Goal: Task Accomplishment & Management: Manage account settings

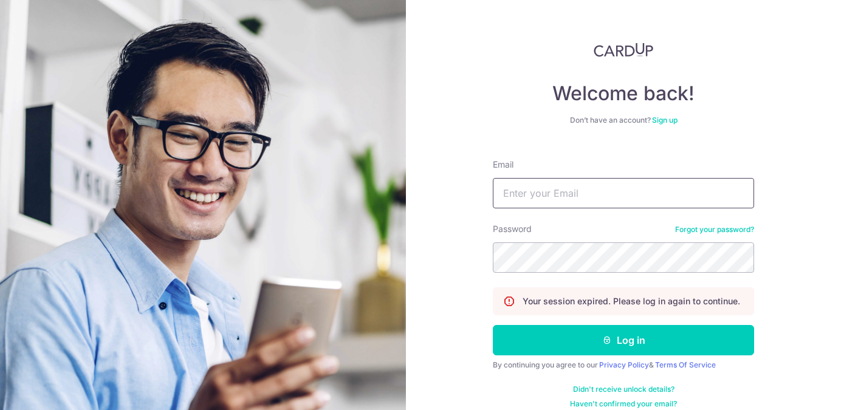
click at [551, 181] on input "Email" at bounding box center [623, 193] width 261 height 30
type input "[EMAIL_ADDRESS][DOMAIN_NAME]"
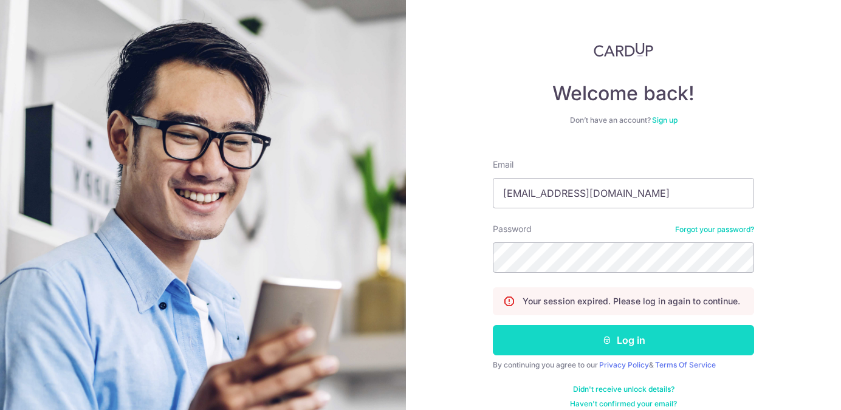
click at [636, 340] on button "Log in" at bounding box center [623, 340] width 261 height 30
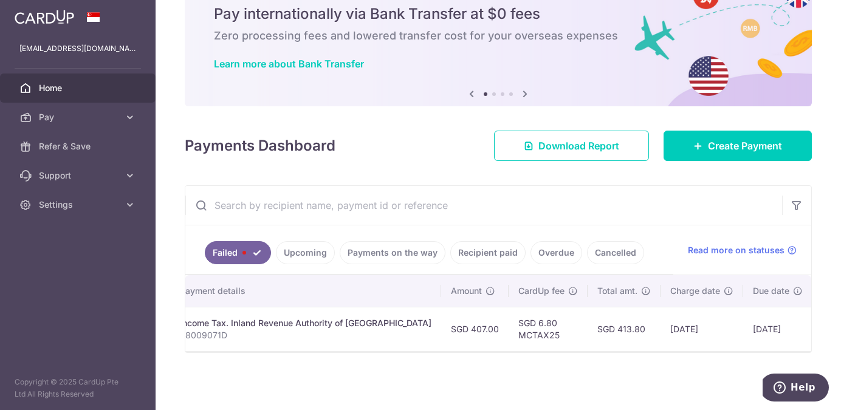
scroll to position [0, 280]
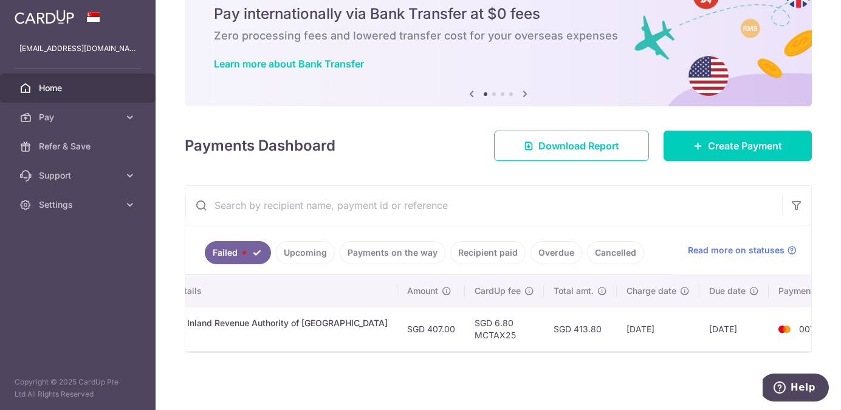
click at [799, 324] on span "0070" at bounding box center [809, 329] width 21 height 10
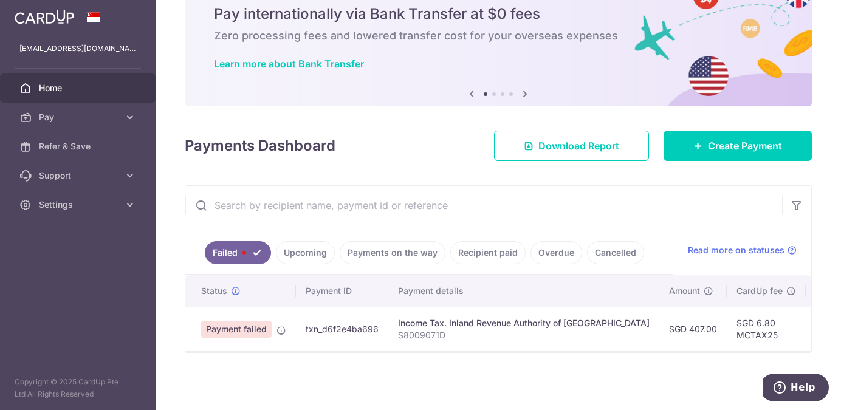
scroll to position [0, 0]
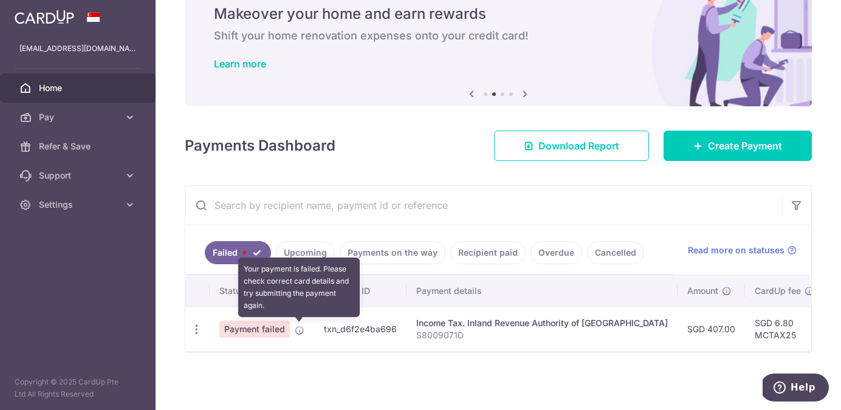
click at [302, 330] on icon at bounding box center [300, 331] width 10 height 10
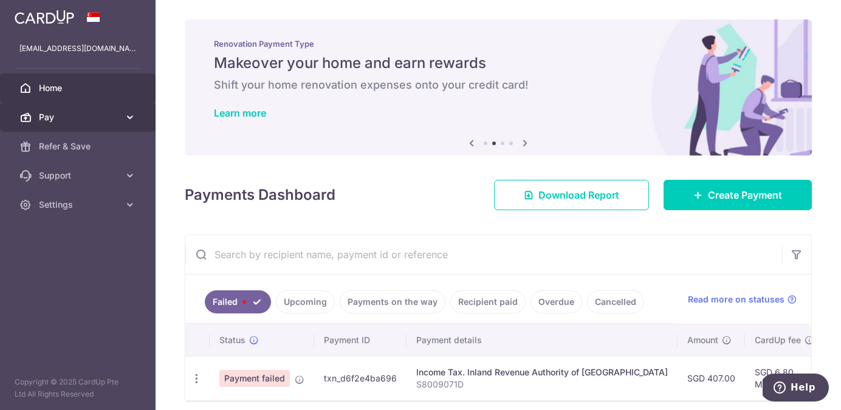
click at [72, 113] on span "Pay" at bounding box center [79, 117] width 80 height 12
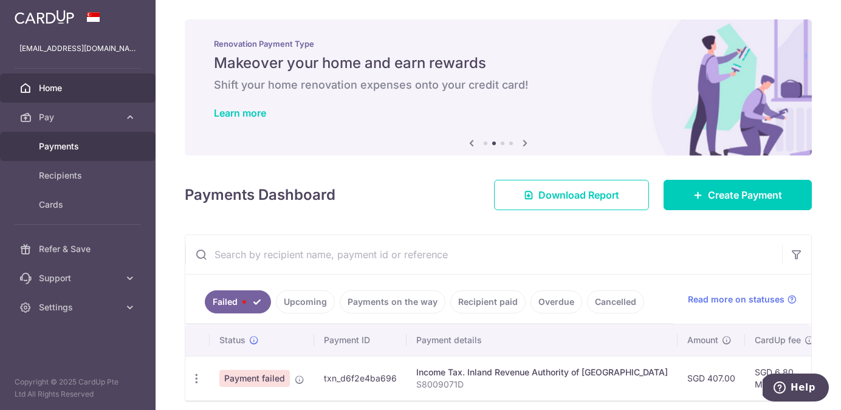
click at [59, 151] on span "Payments" at bounding box center [79, 146] width 80 height 12
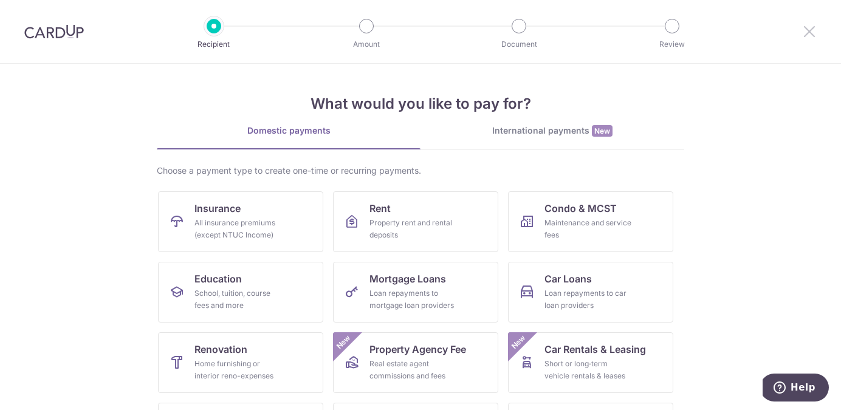
click at [810, 30] on icon at bounding box center [809, 31] width 15 height 15
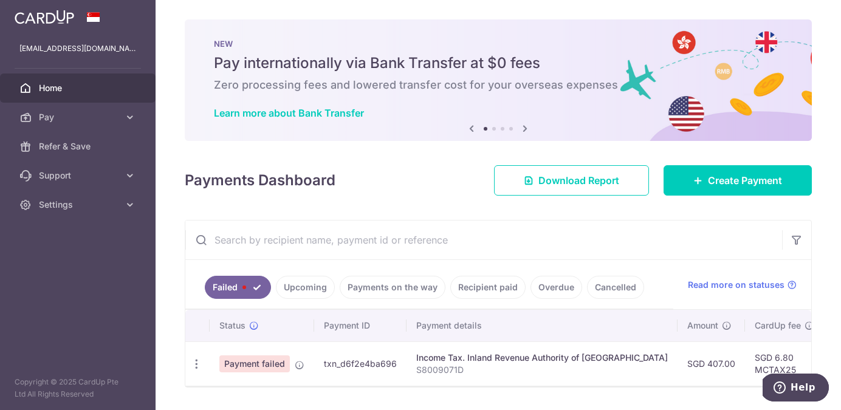
scroll to position [35, 0]
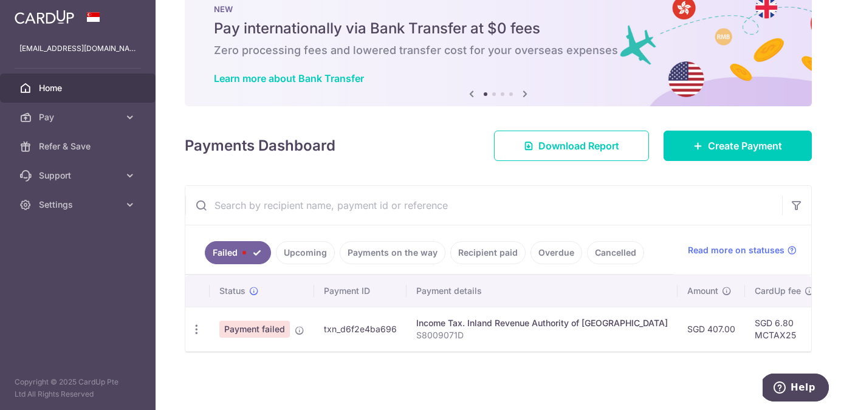
click at [267, 332] on span "Payment failed" at bounding box center [254, 329] width 71 height 17
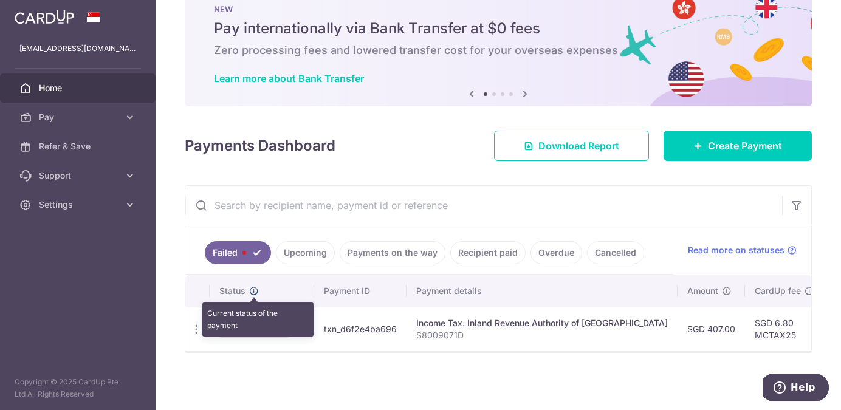
click at [252, 289] on icon at bounding box center [254, 291] width 10 height 10
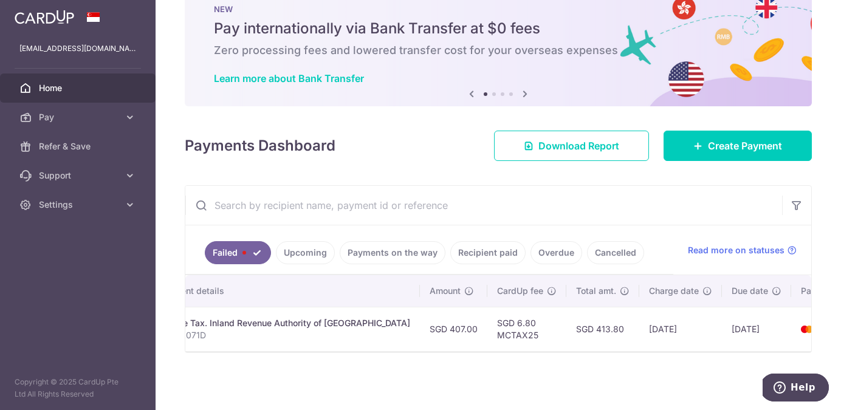
scroll to position [0, 280]
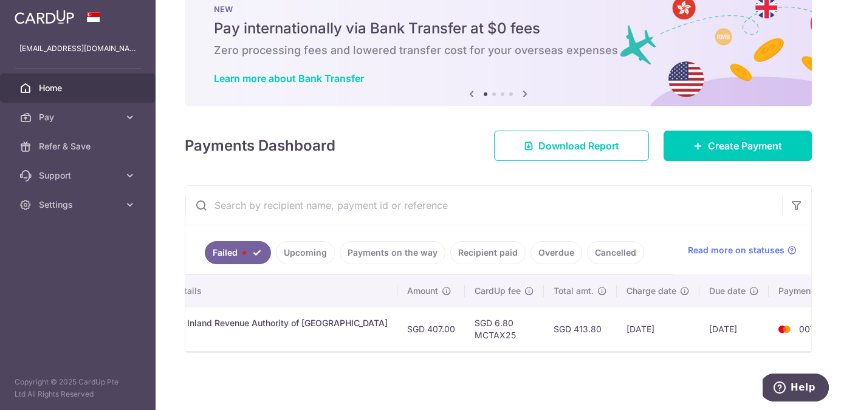
click at [799, 329] on span "0070" at bounding box center [809, 329] width 21 height 10
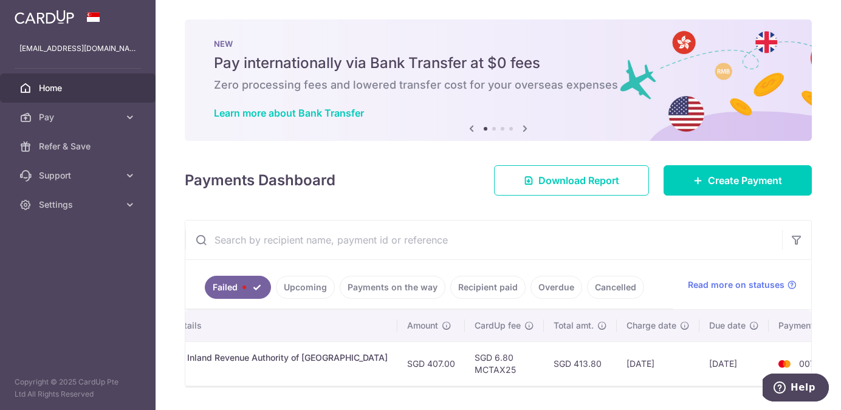
scroll to position [35, 0]
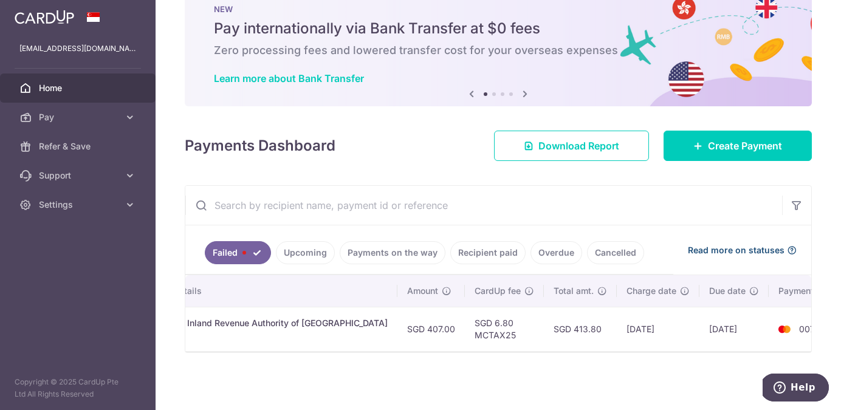
click at [793, 250] on icon at bounding box center [792, 251] width 10 height 10
click at [238, 253] on link "Failed" at bounding box center [238, 252] width 66 height 23
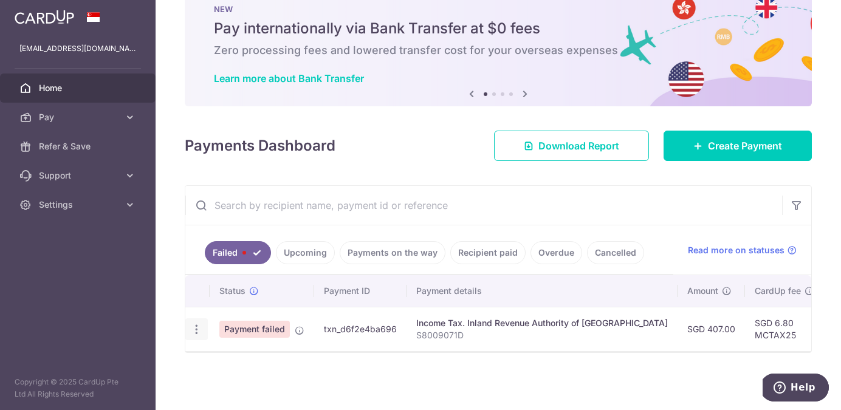
click at [197, 330] on icon "button" at bounding box center [196, 329] width 13 height 13
click at [247, 366] on span "Update payment" at bounding box center [261, 363] width 83 height 15
radio input "true"
type input "407.00"
type input "S8009071D"
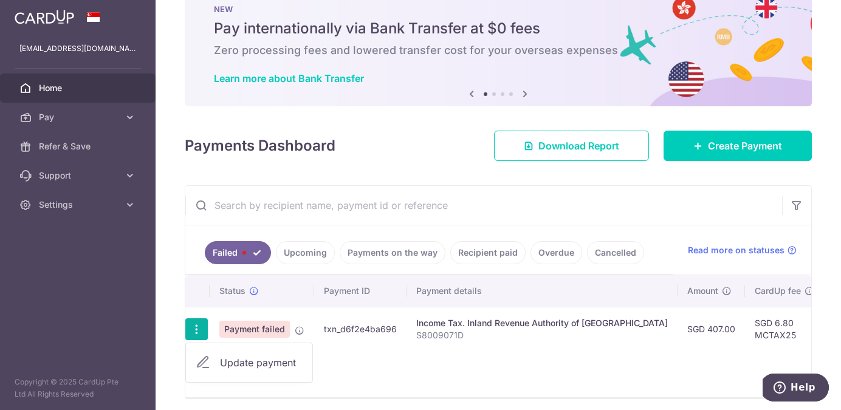
type input "MCTAX25"
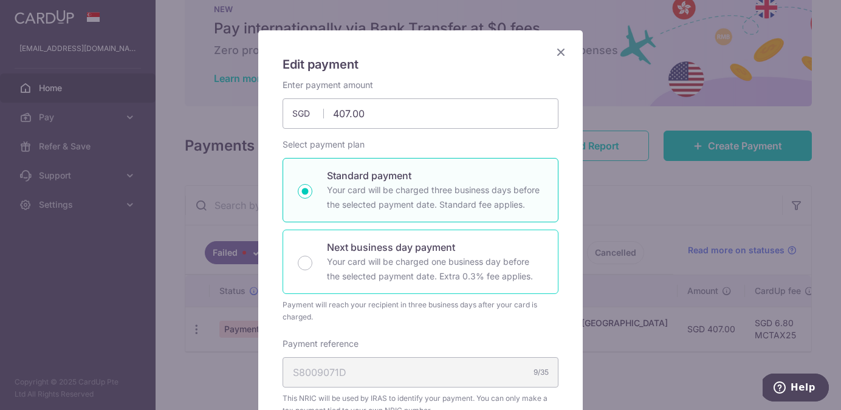
scroll to position [0, 0]
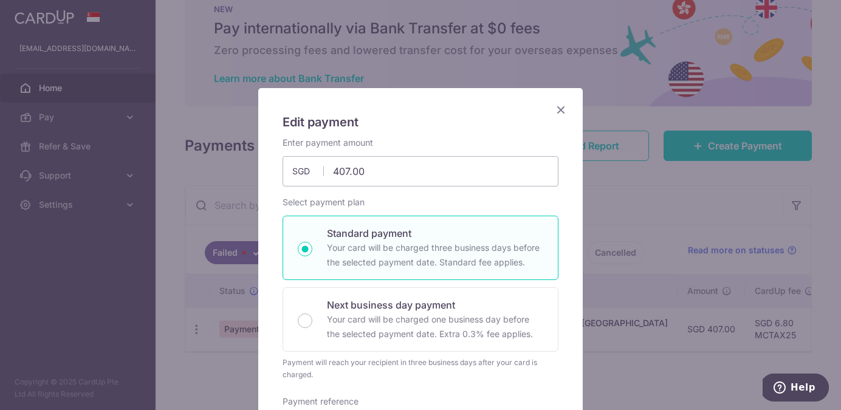
click at [564, 111] on icon "Close" at bounding box center [561, 109] width 15 height 15
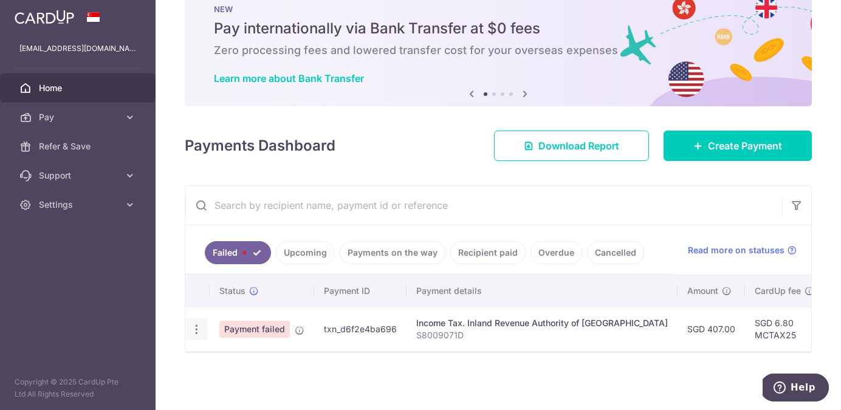
click at [195, 326] on icon "button" at bounding box center [196, 329] width 13 height 13
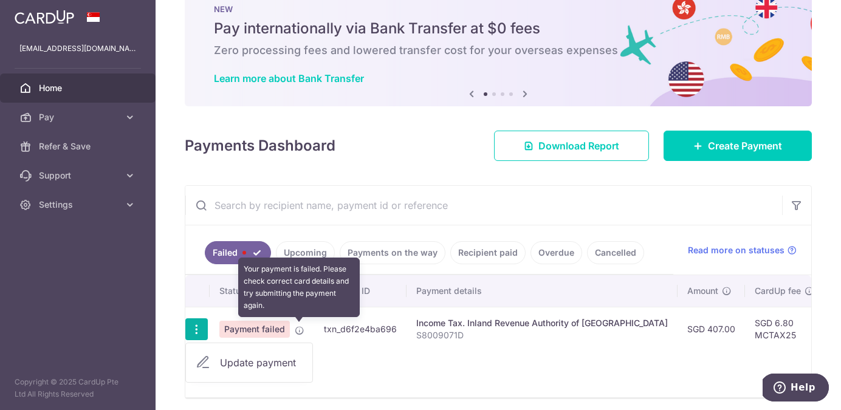
click at [303, 331] on icon at bounding box center [300, 331] width 10 height 10
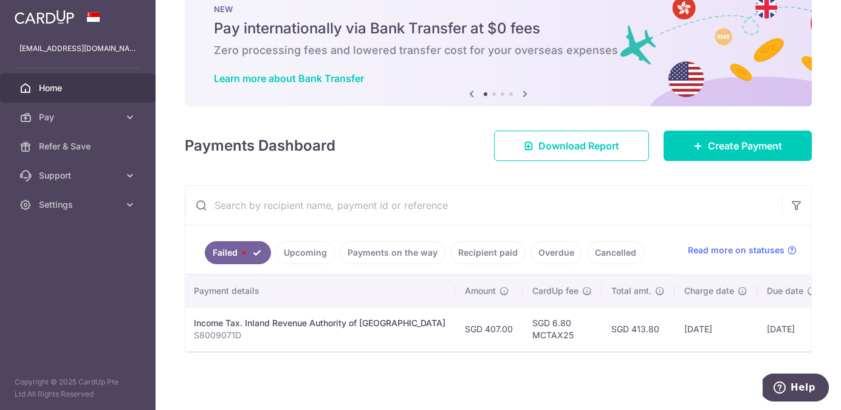
scroll to position [0, 280]
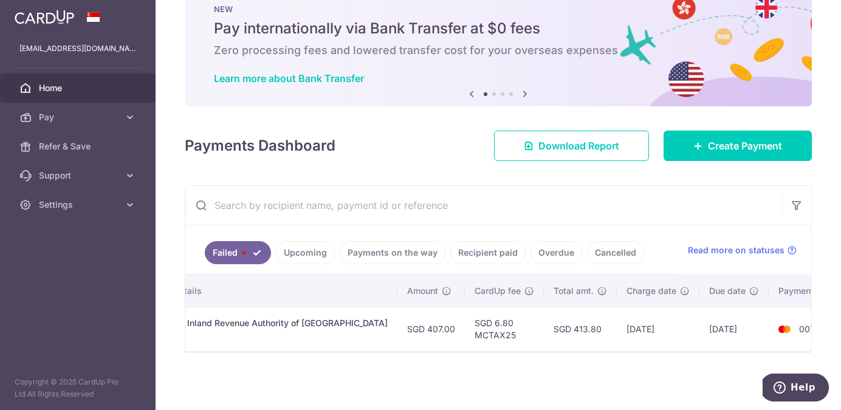
click at [799, 331] on span "0070" at bounding box center [809, 329] width 21 height 10
click at [550, 253] on link "Overdue" at bounding box center [557, 252] width 52 height 23
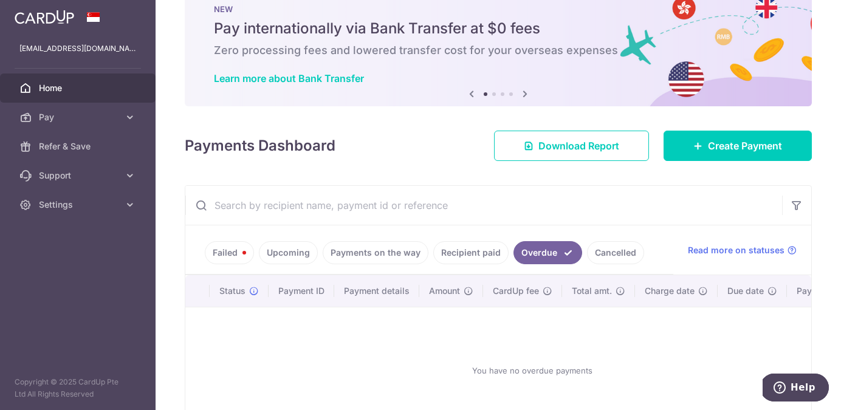
click at [280, 251] on link "Upcoming" at bounding box center [288, 252] width 59 height 23
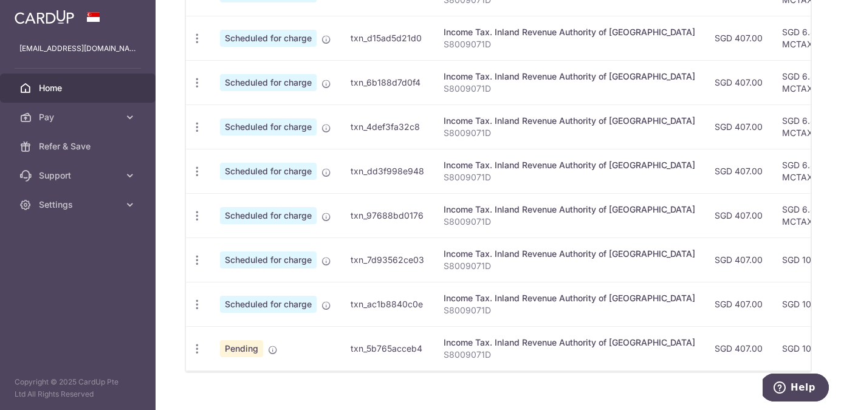
scroll to position [424, 0]
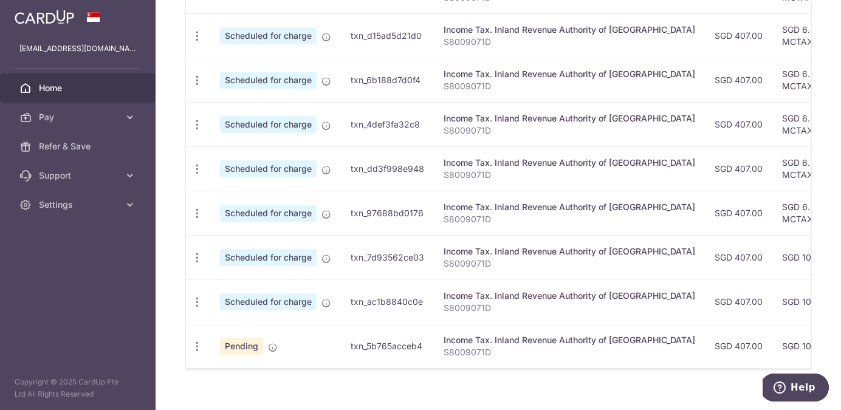
click at [246, 346] on span "Pending" at bounding box center [241, 346] width 43 height 17
click at [198, 348] on icon "button" at bounding box center [197, 346] width 13 height 13
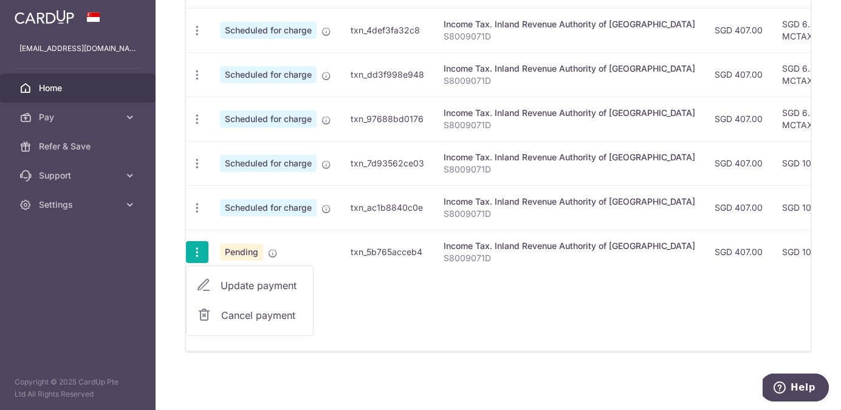
click at [276, 288] on span "Update payment" at bounding box center [262, 285] width 83 height 15
radio input "true"
type input "[DATE]"
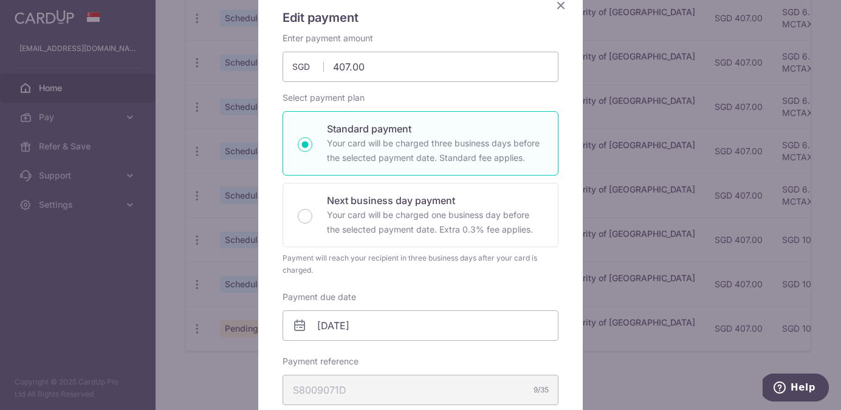
scroll to position [0, 0]
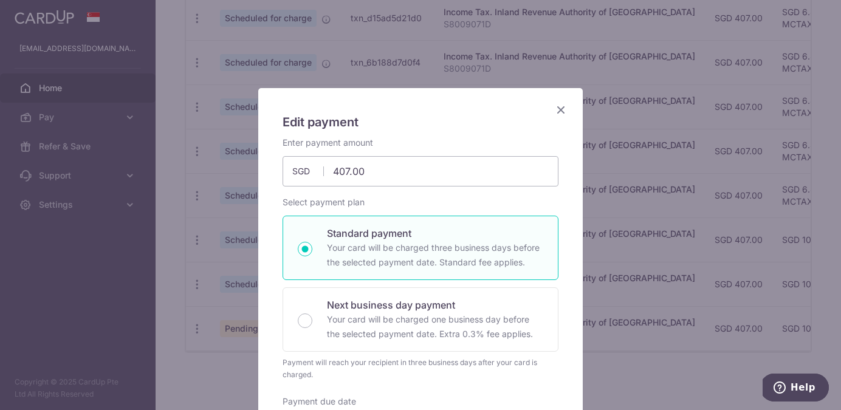
click at [566, 111] on icon "Close" at bounding box center [561, 109] width 15 height 15
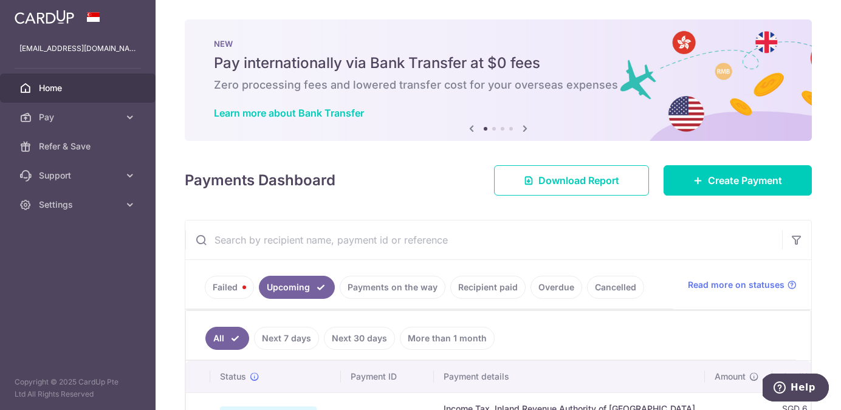
click at [280, 336] on link "Next 7 days" at bounding box center [286, 338] width 65 height 23
